Goal: Task Accomplishment & Management: Use online tool/utility

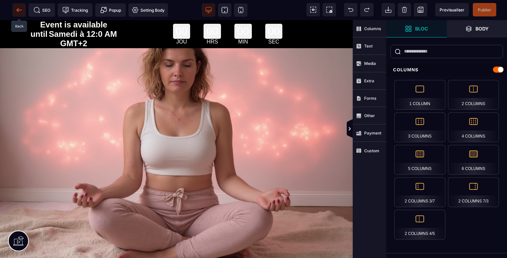
click at [20, 11] on icon at bounding box center [19, 10] width 7 height 7
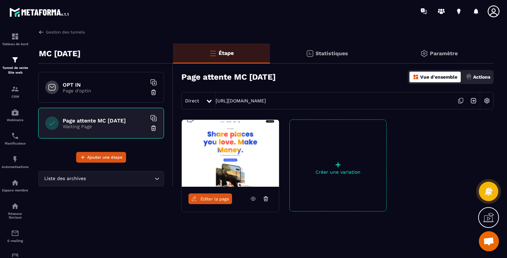
click at [264, 199] on icon at bounding box center [265, 199] width 3 height 3
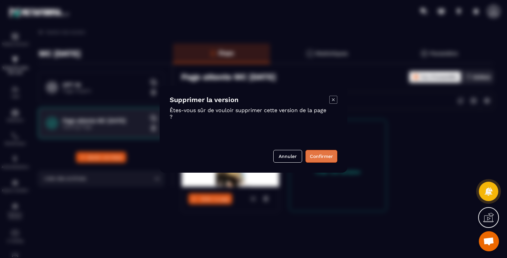
click at [316, 159] on button "Confirmer" at bounding box center [321, 156] width 32 height 13
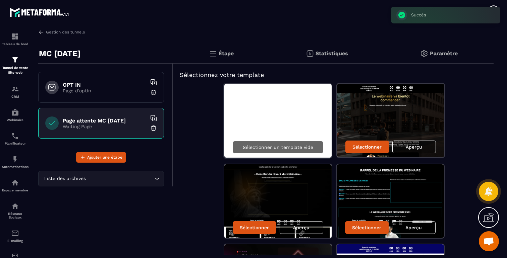
click at [318, 149] on div "Sélectionner un template vide" at bounding box center [278, 147] width 91 height 13
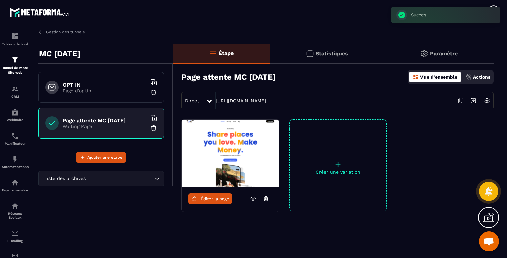
click at [265, 201] on icon at bounding box center [265, 199] width 3 height 3
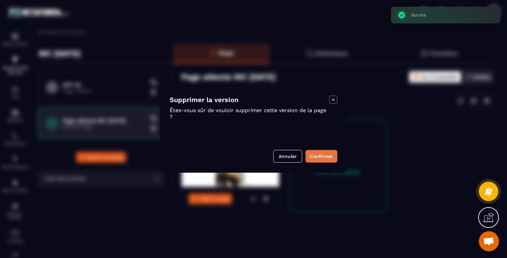
click at [323, 161] on button "Confirmer" at bounding box center [321, 156] width 32 height 13
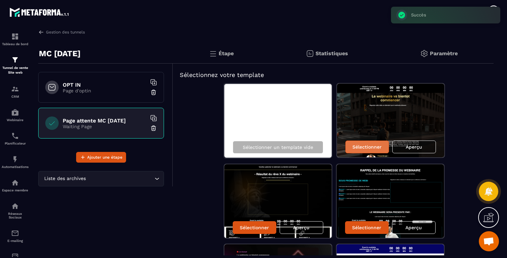
click at [371, 145] on p "Sélectionner" at bounding box center [366, 146] width 29 height 5
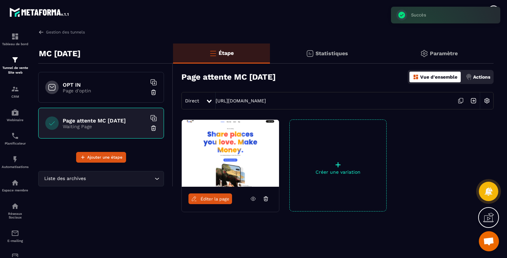
click at [216, 150] on img at bounding box center [230, 153] width 97 height 67
click at [213, 194] on link "Éditer la page" at bounding box center [210, 199] width 44 height 11
